Goal: Find specific page/section: Find specific page/section

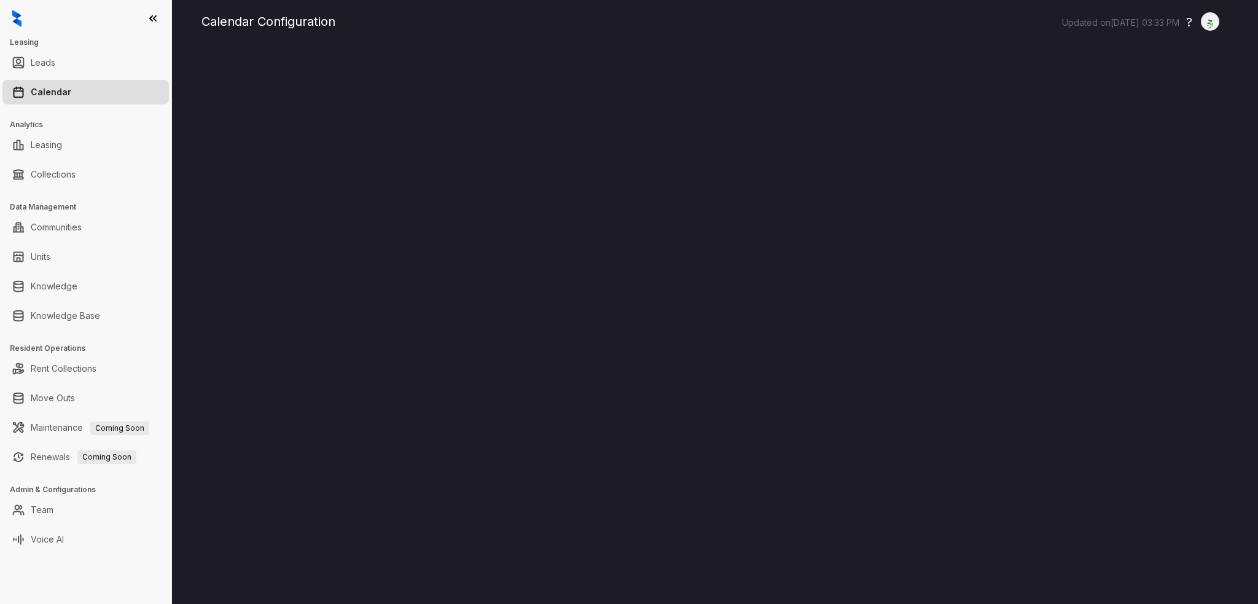
click at [53, 90] on link "Calendar" at bounding box center [51, 92] width 41 height 25
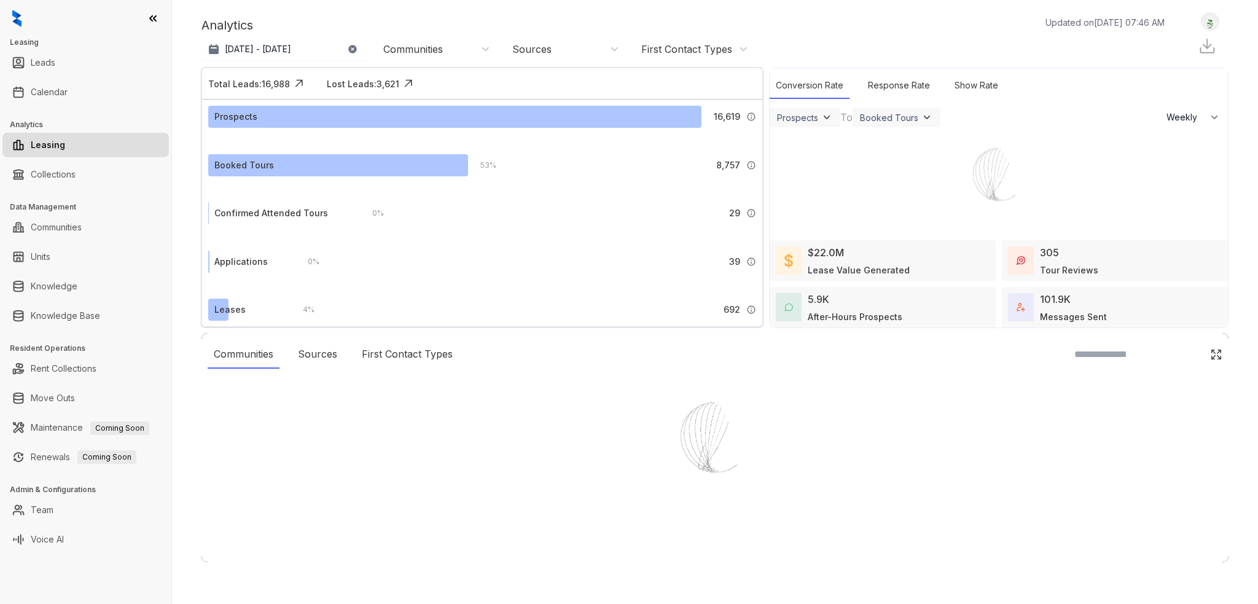
select select "******"
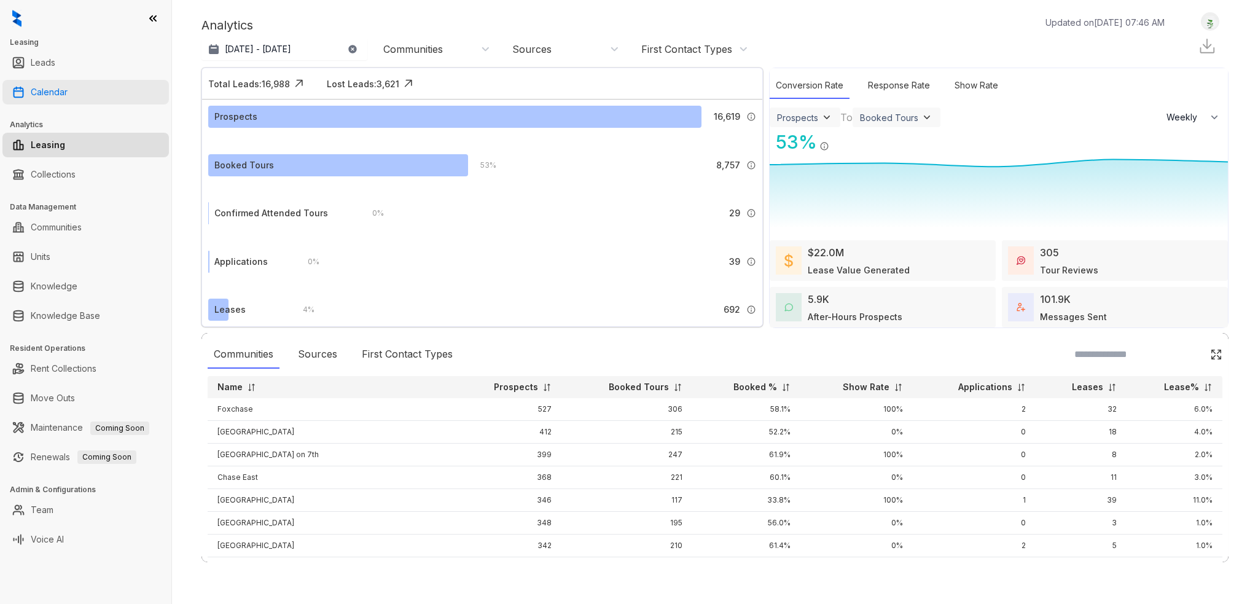
click at [68, 95] on link "Calendar" at bounding box center [49, 92] width 37 height 25
